Goal: Communication & Community: Share content

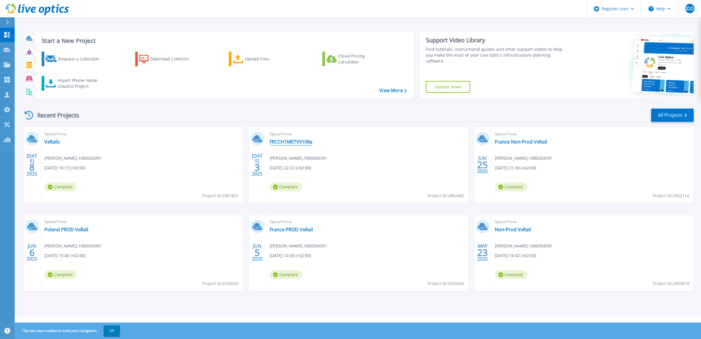
click at [289, 141] on link "FRCCH1METV0108a" at bounding box center [291, 142] width 43 height 6
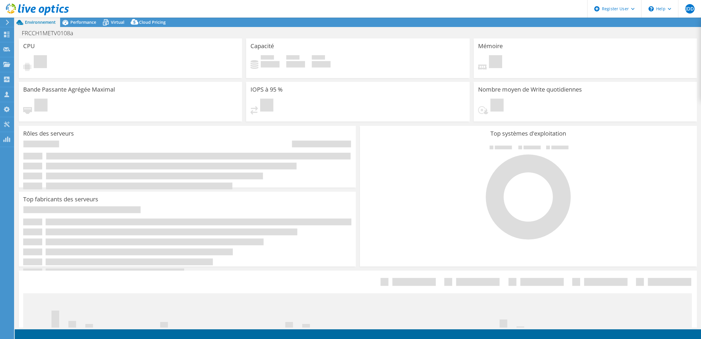
select select "EUFrankfurt"
select select "USD"
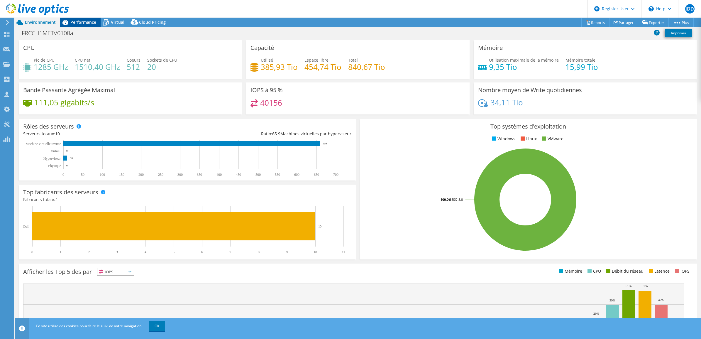
click at [84, 23] on span "Performance" at bounding box center [83, 22] width 26 height 6
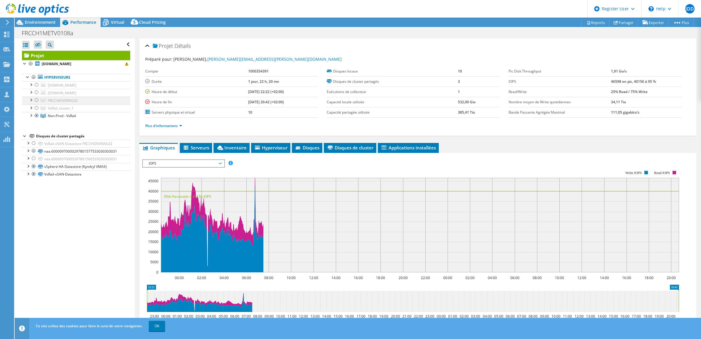
click at [31, 101] on div at bounding box center [31, 100] width 6 height 6
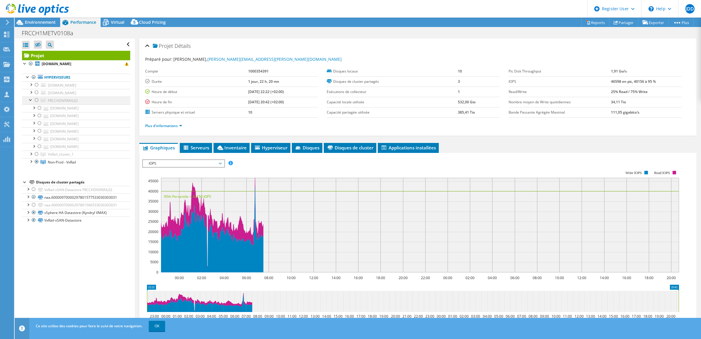
click at [30, 100] on div at bounding box center [31, 100] width 6 height 6
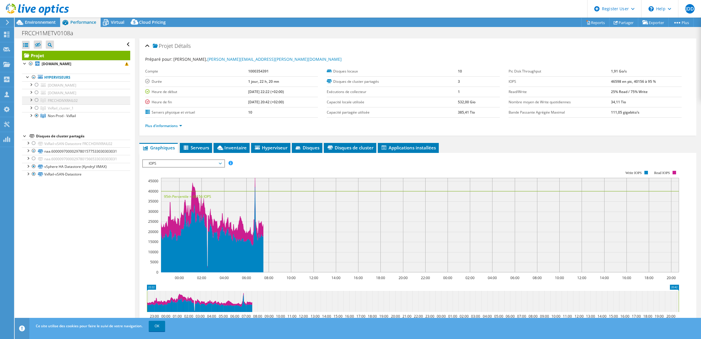
click at [30, 101] on div at bounding box center [31, 100] width 6 height 6
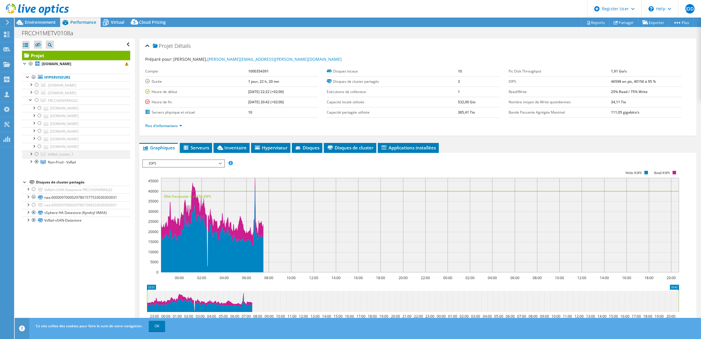
click at [29, 155] on div at bounding box center [31, 153] width 6 height 6
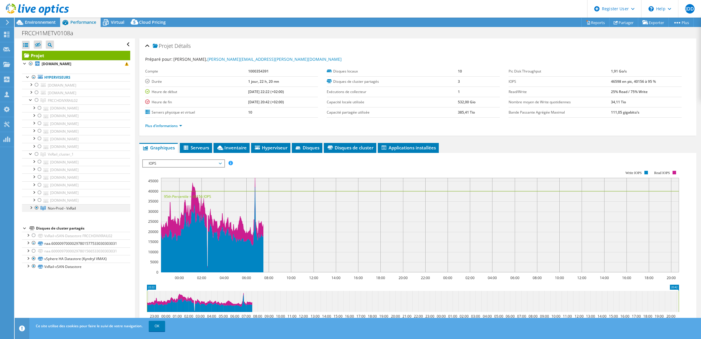
click at [30, 210] on div at bounding box center [31, 207] width 6 height 6
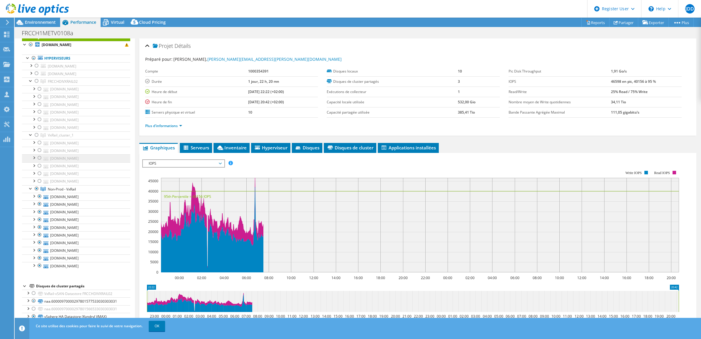
scroll to position [29, 0]
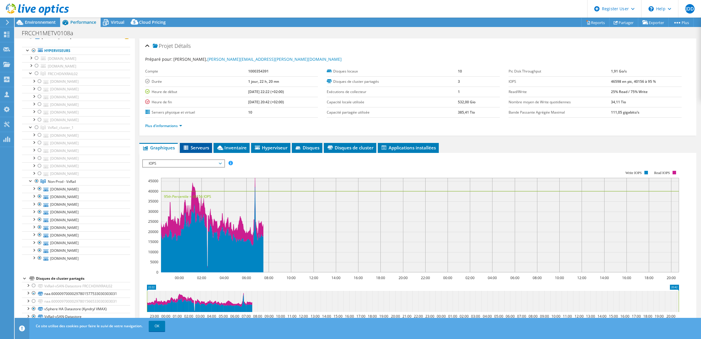
click at [204, 152] on li "Serveurs" at bounding box center [196, 148] width 32 height 10
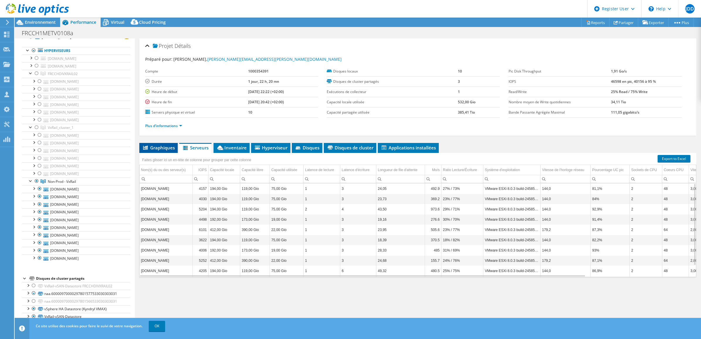
click at [164, 148] on span "Graphiques" at bounding box center [158, 148] width 33 height 6
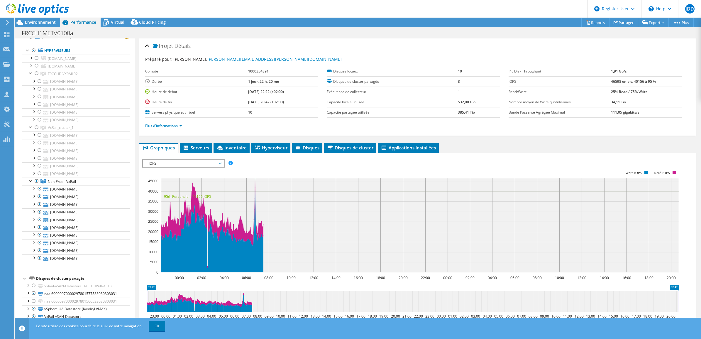
scroll to position [37, 0]
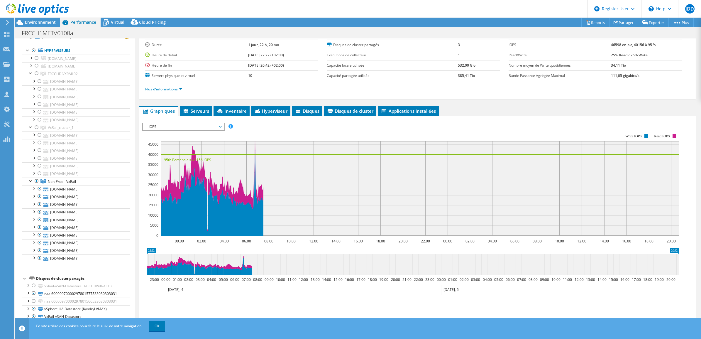
click at [211, 128] on span "IOPS" at bounding box center [183, 126] width 75 height 7
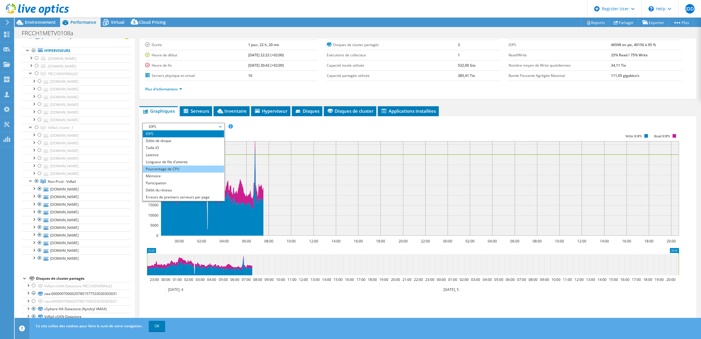
click at [197, 169] on li "Pourcentage de CPU" at bounding box center [183, 168] width 81 height 7
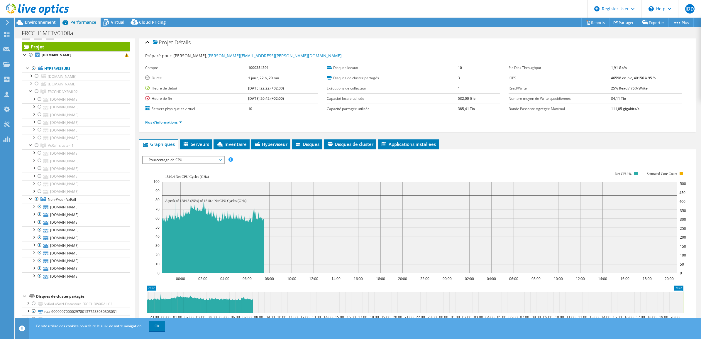
scroll to position [8, 0]
click at [37, 92] on div at bounding box center [37, 92] width 6 height 7
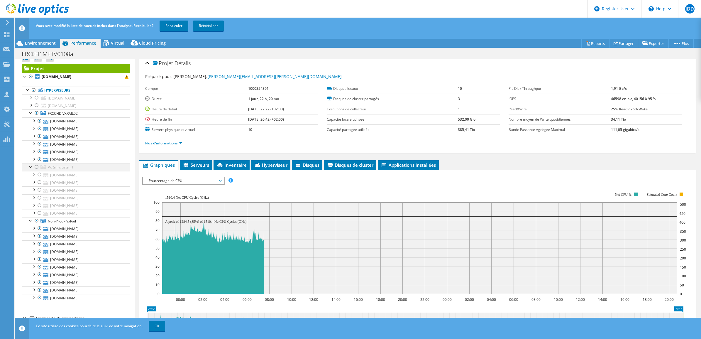
click at [36, 168] on div at bounding box center [37, 166] width 6 height 7
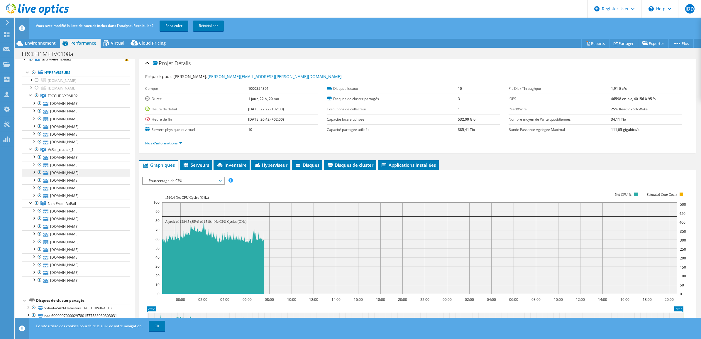
scroll to position [29, 0]
click at [623, 43] on link "Partager" at bounding box center [623, 43] width 29 height 9
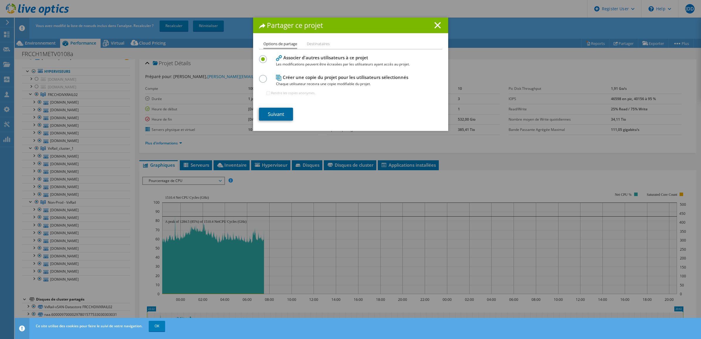
click at [279, 112] on link "Suivant" at bounding box center [276, 114] width 34 height 13
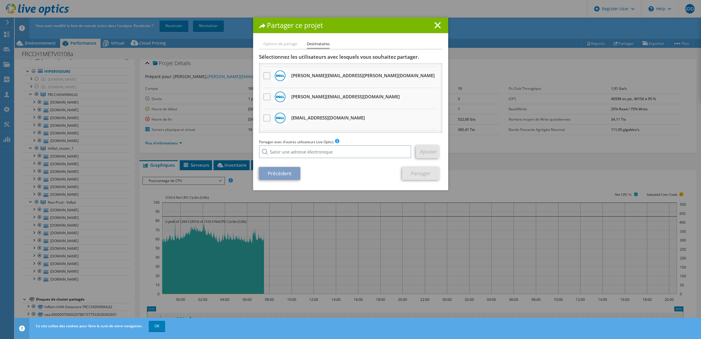
scroll to position [257, 0]
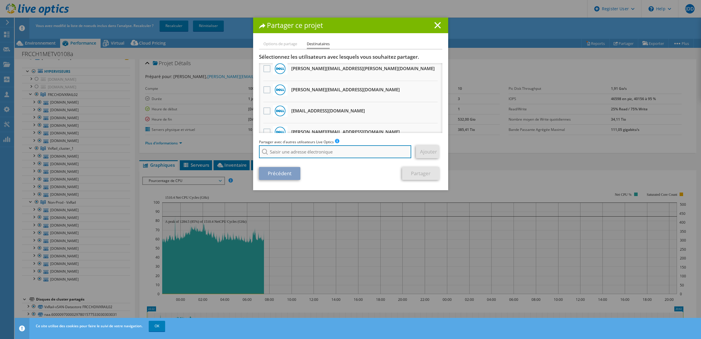
click at [310, 153] on input "search" at bounding box center [335, 151] width 153 height 13
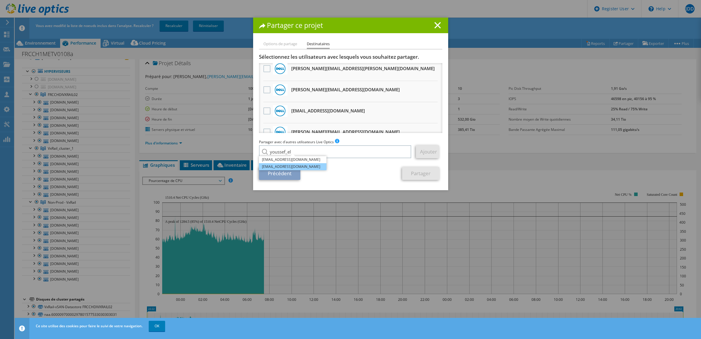
click at [294, 167] on li "Youssef_Elamrani@Dell.com" at bounding box center [292, 166] width 67 height 7
type input "Youssef_Elamrani@Dell.com"
click at [426, 151] on link "Ajouter" at bounding box center [427, 151] width 23 height 13
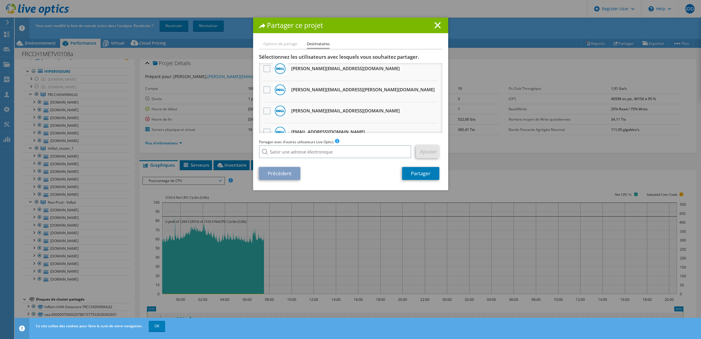
scroll to position [277, 0]
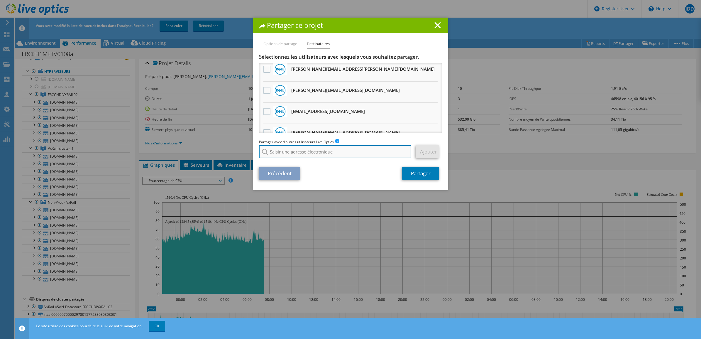
click at [310, 152] on input "search" at bounding box center [335, 151] width 153 height 13
click at [302, 159] on li "Youssef_El_Amrani@Dell.com" at bounding box center [292, 155] width 67 height 7
type input "Youssef_El_Amrani@Dell.com"
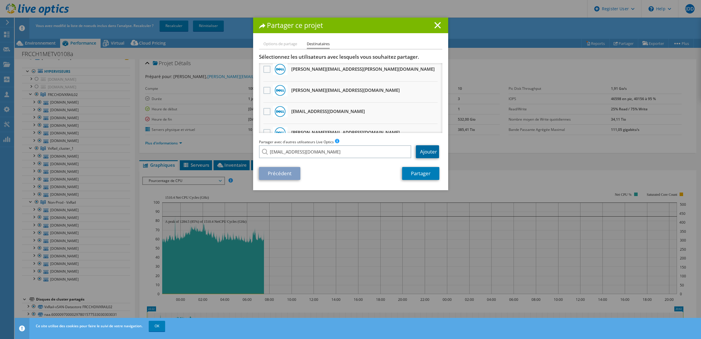
click at [426, 154] on link "Ajouter" at bounding box center [427, 151] width 23 height 13
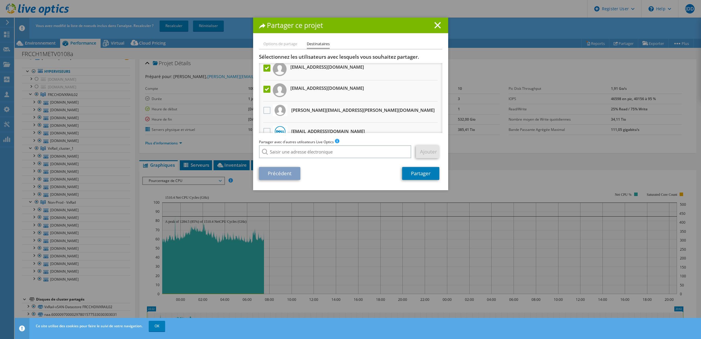
scroll to position [0, 0]
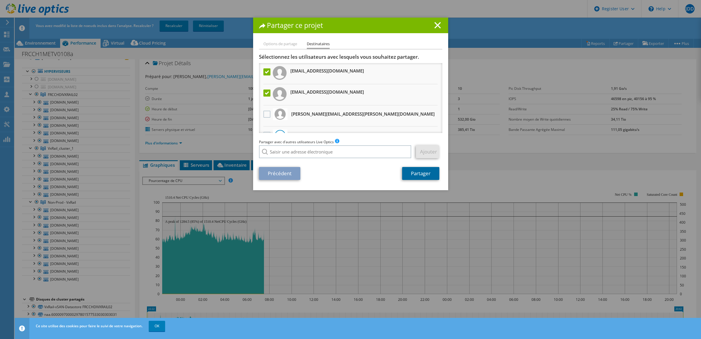
click at [421, 172] on link "Partager" at bounding box center [420, 173] width 37 height 13
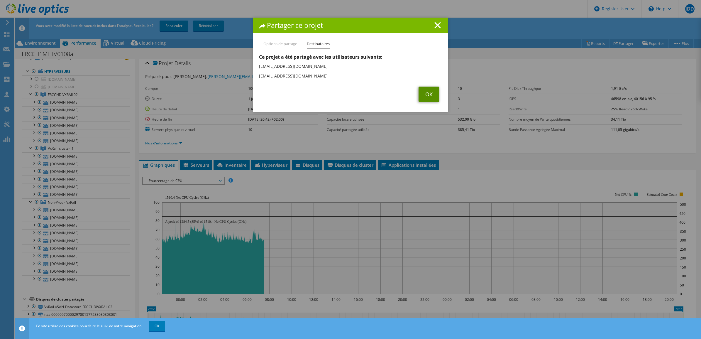
click at [429, 92] on link "OK" at bounding box center [429, 94] width 21 height 15
